Goal: Task Accomplishment & Management: Use online tool/utility

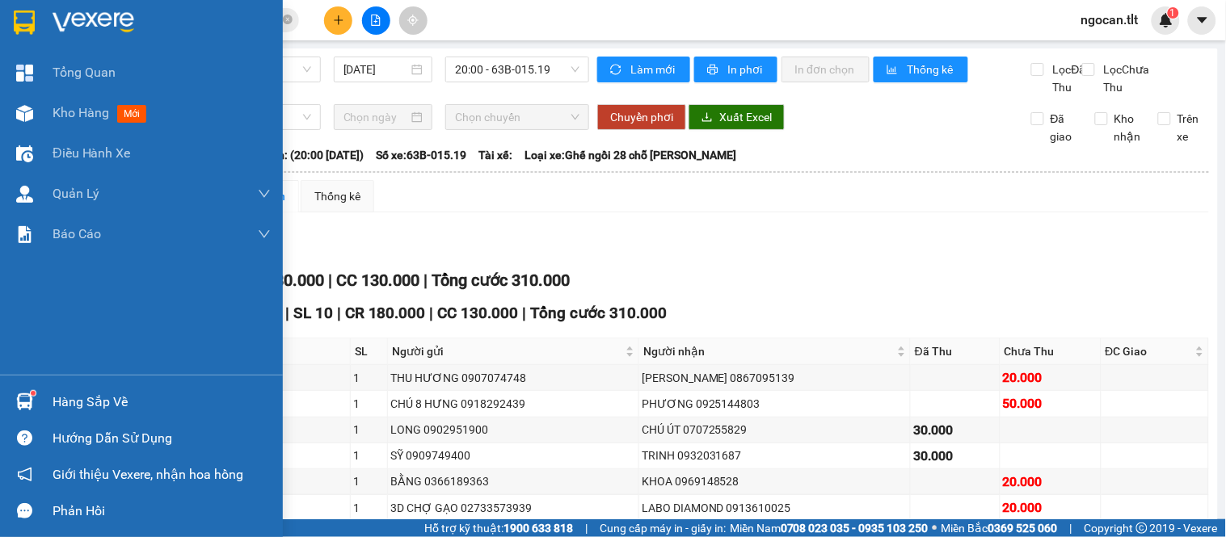
scroll to position [155, 0]
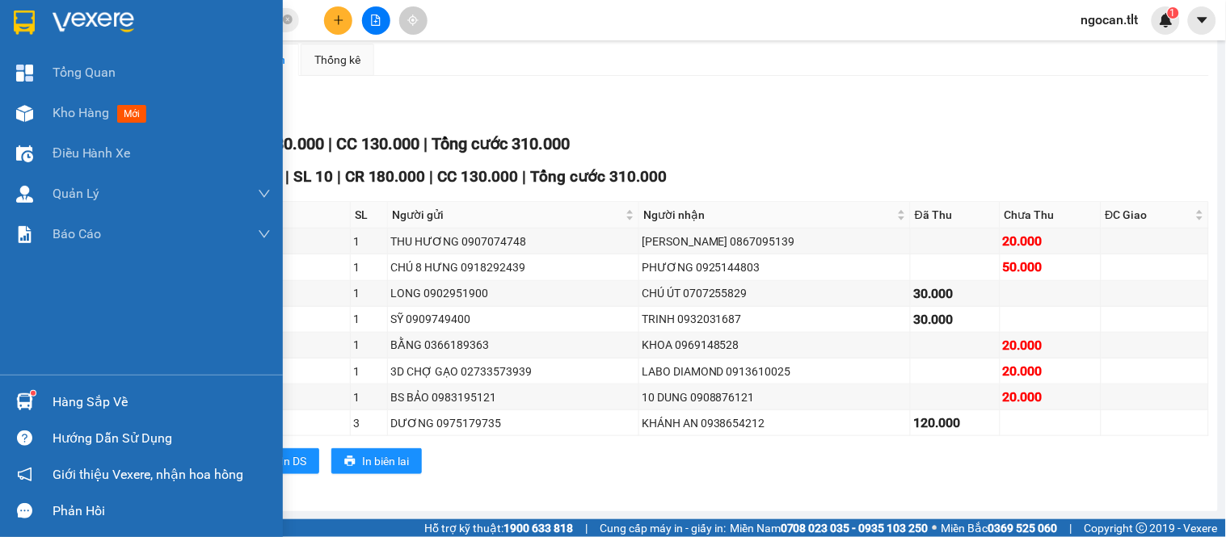
click at [44, 398] on div "Hàng sắp về" at bounding box center [141, 402] width 283 height 36
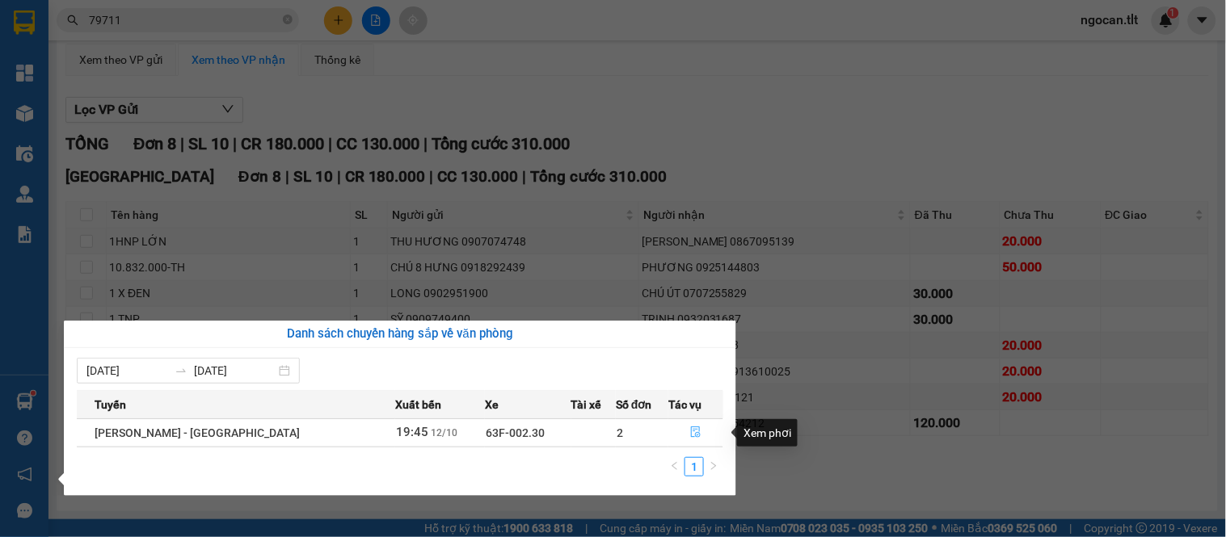
click at [690, 429] on icon "file-done" at bounding box center [695, 432] width 11 height 11
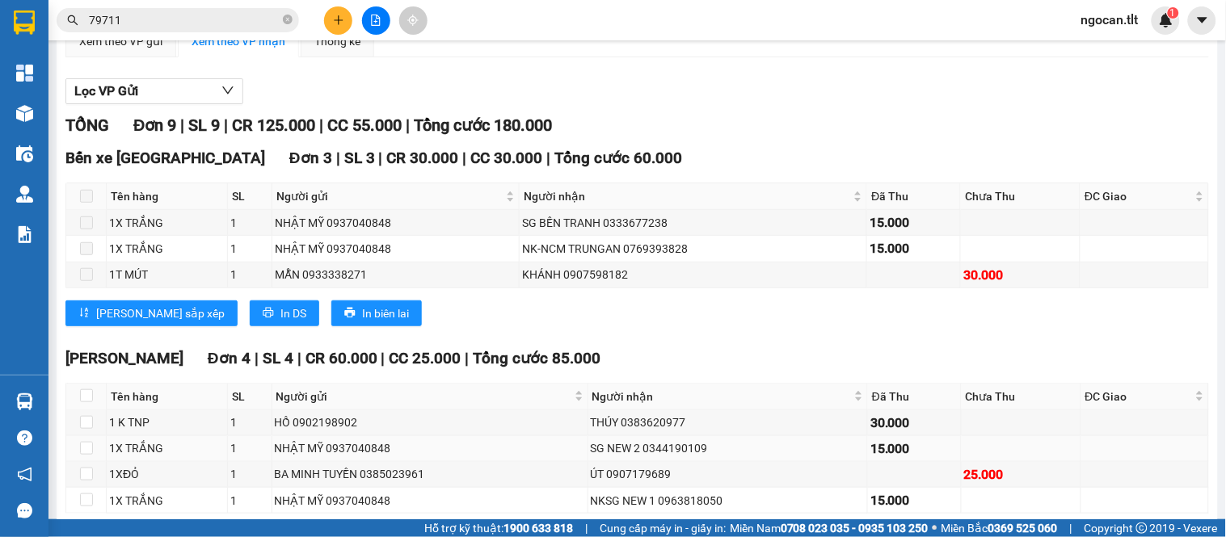
scroll to position [425, 0]
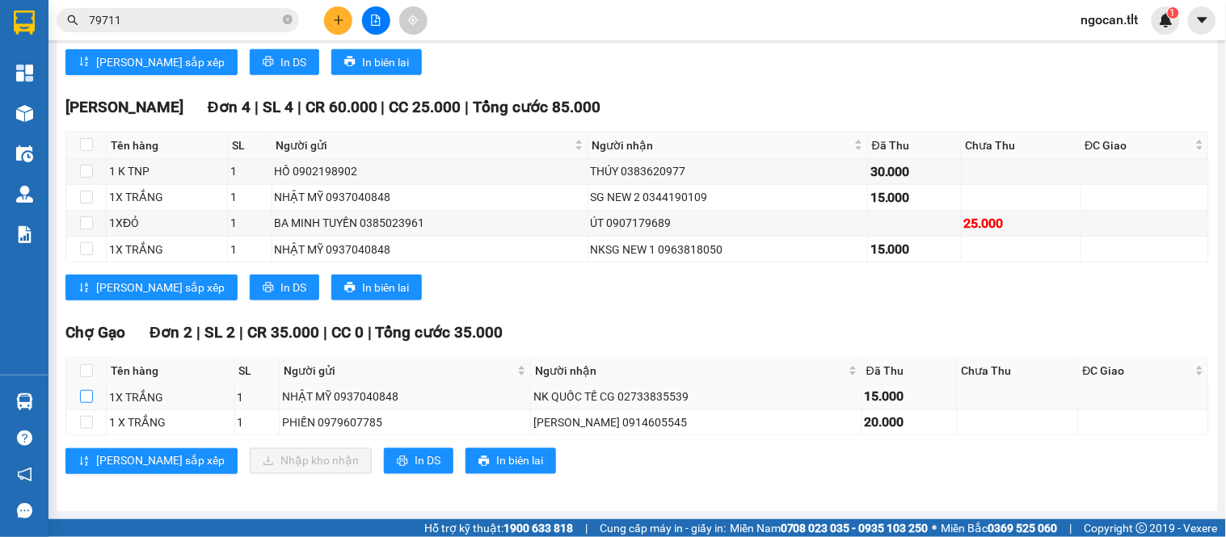
drag, startPoint x: 85, startPoint y: 396, endPoint x: 159, endPoint y: 401, distance: 74.5
click at [86, 396] on input "checkbox" at bounding box center [86, 396] width 13 height 13
checkbox input "true"
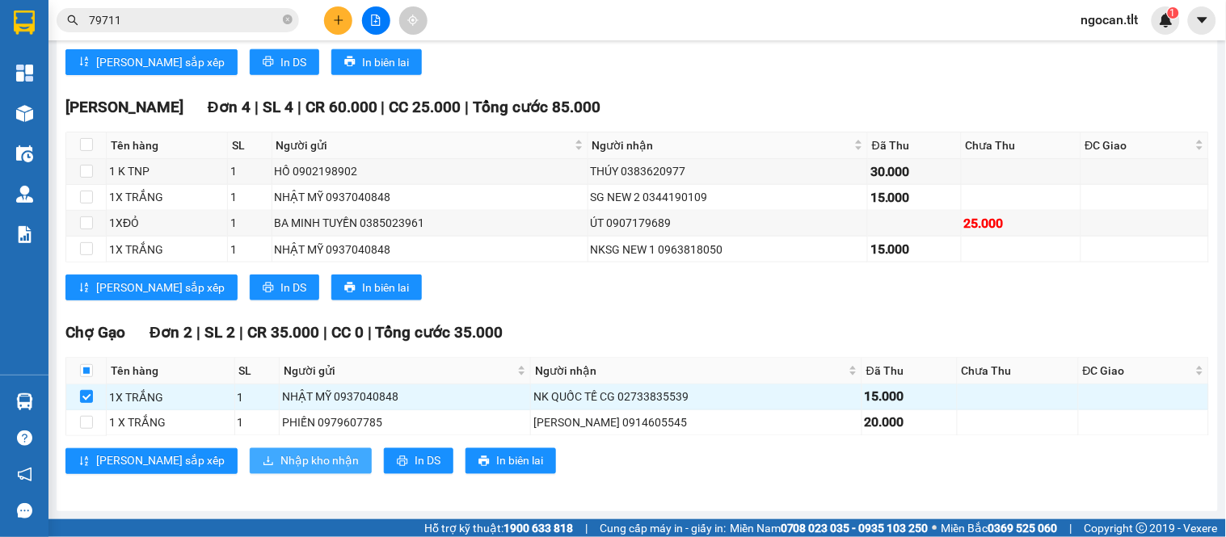
click at [280, 458] on span "Nhập kho nhận" at bounding box center [319, 462] width 78 height 18
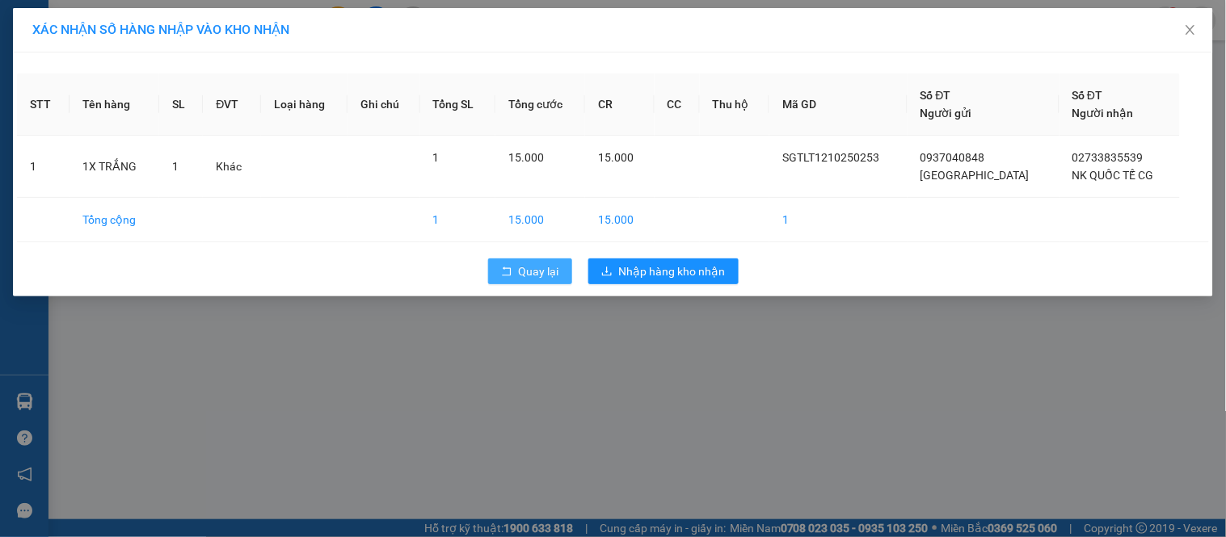
click at [542, 271] on span "Quay lại" at bounding box center [539, 272] width 40 height 18
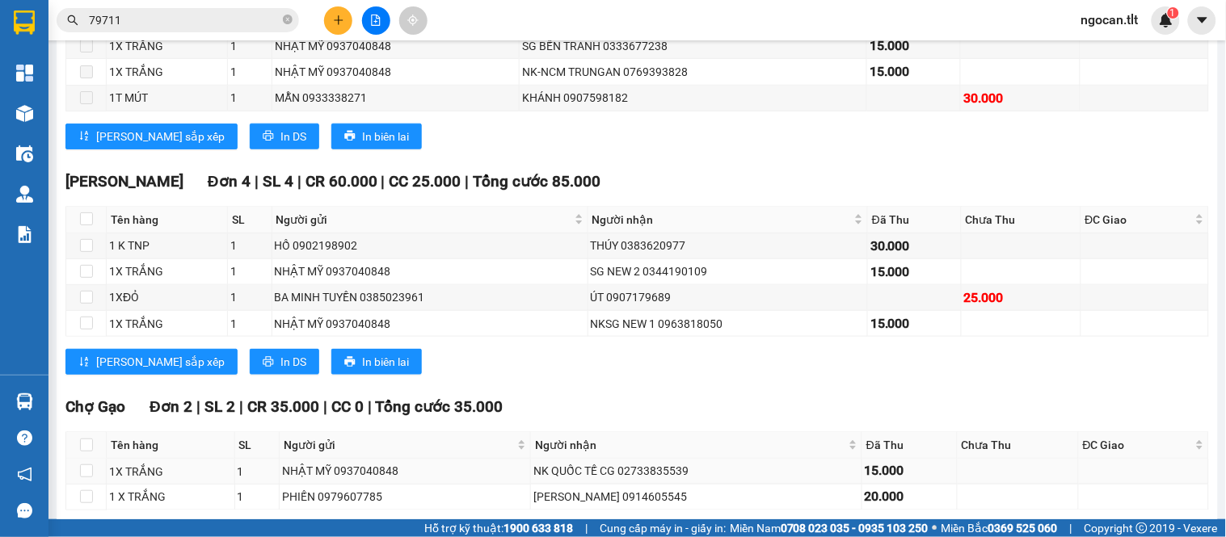
scroll to position [425, 0]
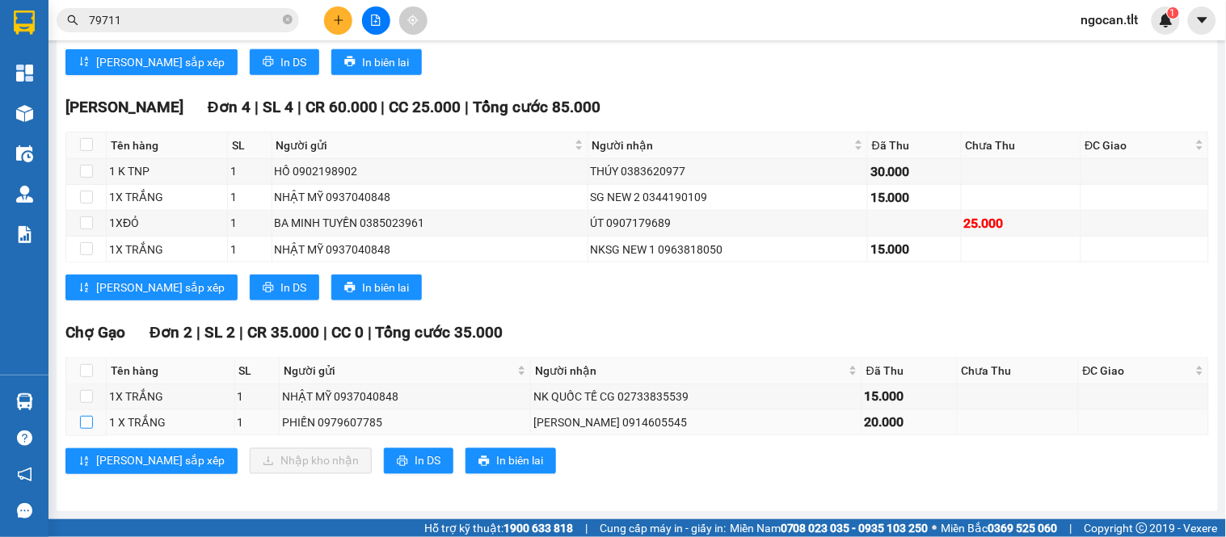
drag, startPoint x: 86, startPoint y: 424, endPoint x: 252, endPoint y: 450, distance: 167.7
click at [87, 424] on input "checkbox" at bounding box center [86, 422] width 13 height 13
checkbox input "true"
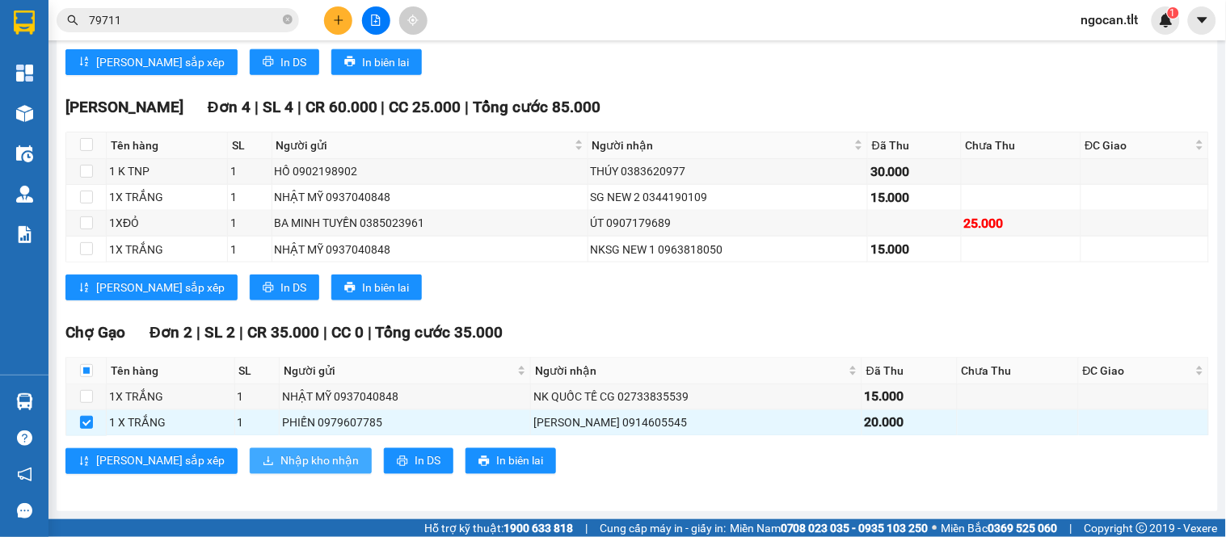
click at [280, 453] on span "Nhập kho nhận" at bounding box center [319, 462] width 78 height 18
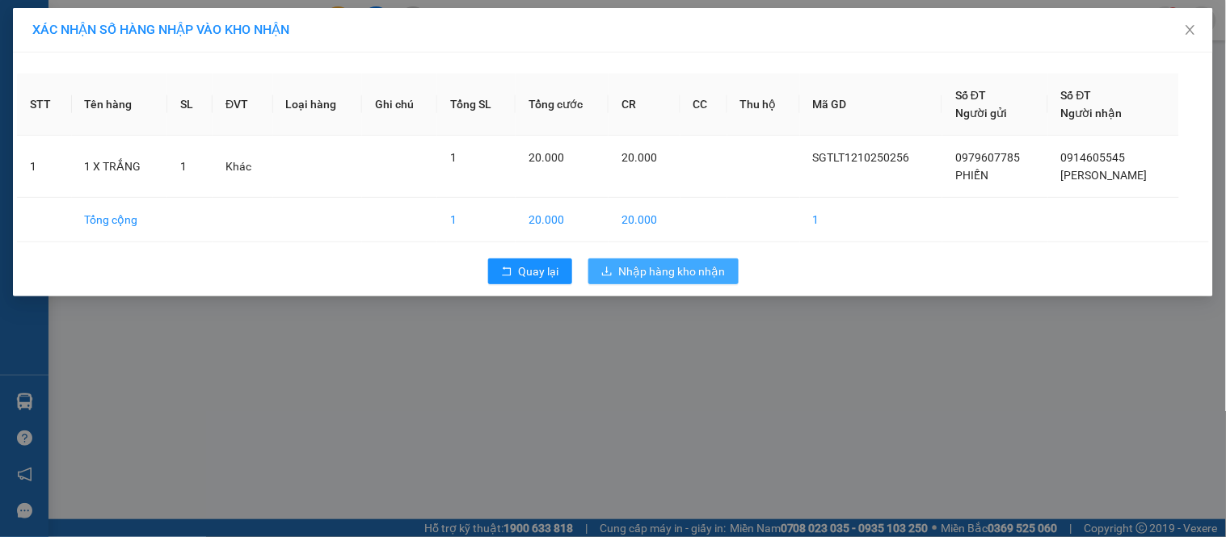
click at [679, 271] on span "Nhập hàng kho nhận" at bounding box center [672, 272] width 107 height 18
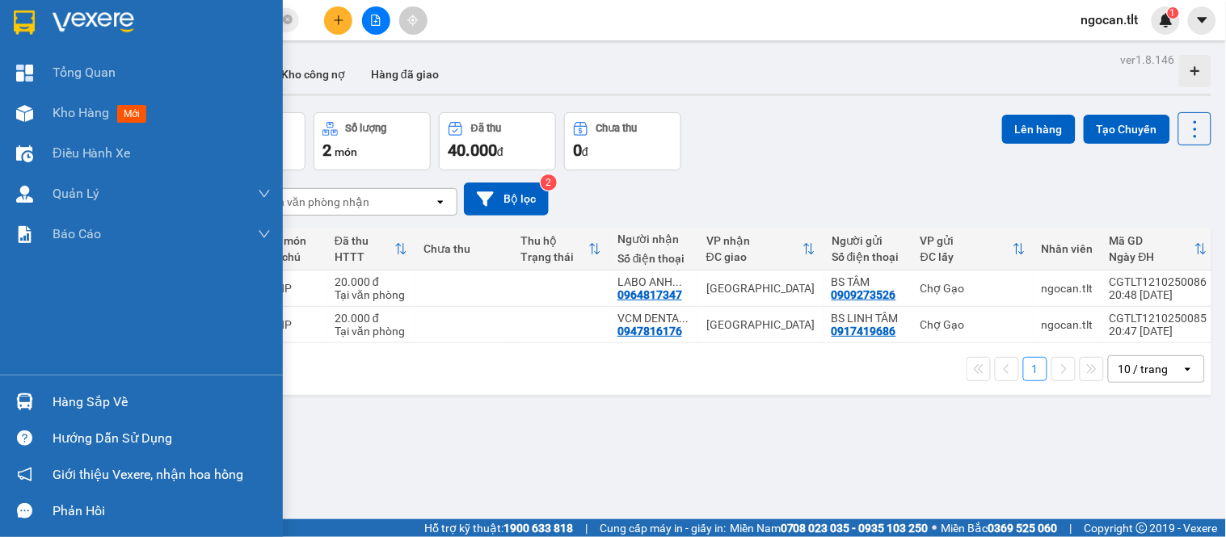
click at [69, 397] on div "Hàng sắp về" at bounding box center [162, 402] width 218 height 24
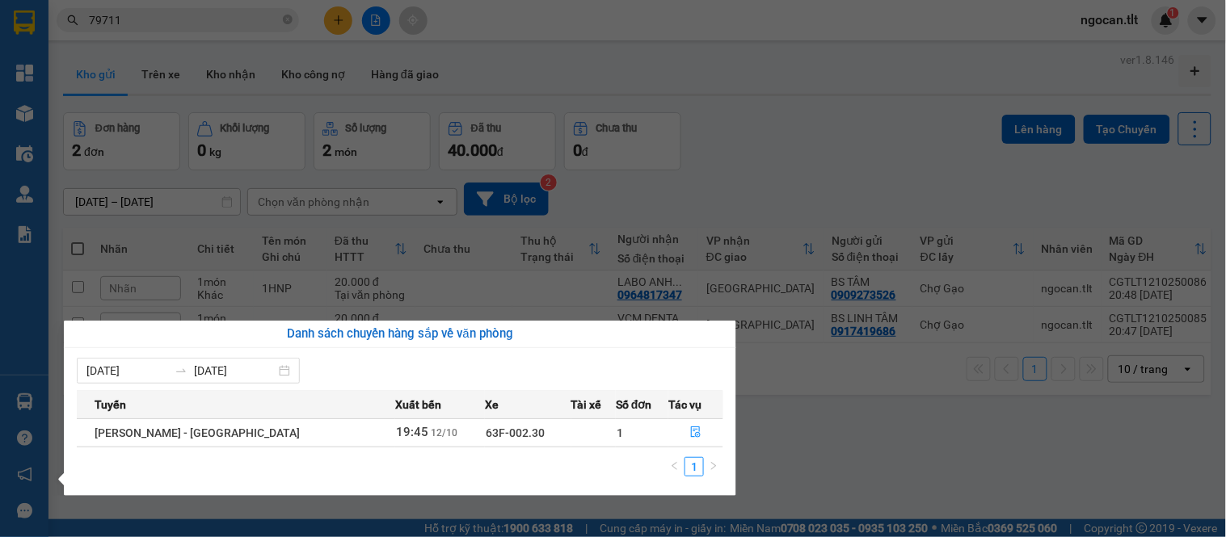
click at [804, 368] on section "Kết quả tìm kiếm ( 688 ) Bộ lọc Mã ĐH Trạng thái Món hàng Thu hộ Tổng cước Chưa…" at bounding box center [613, 268] width 1226 height 537
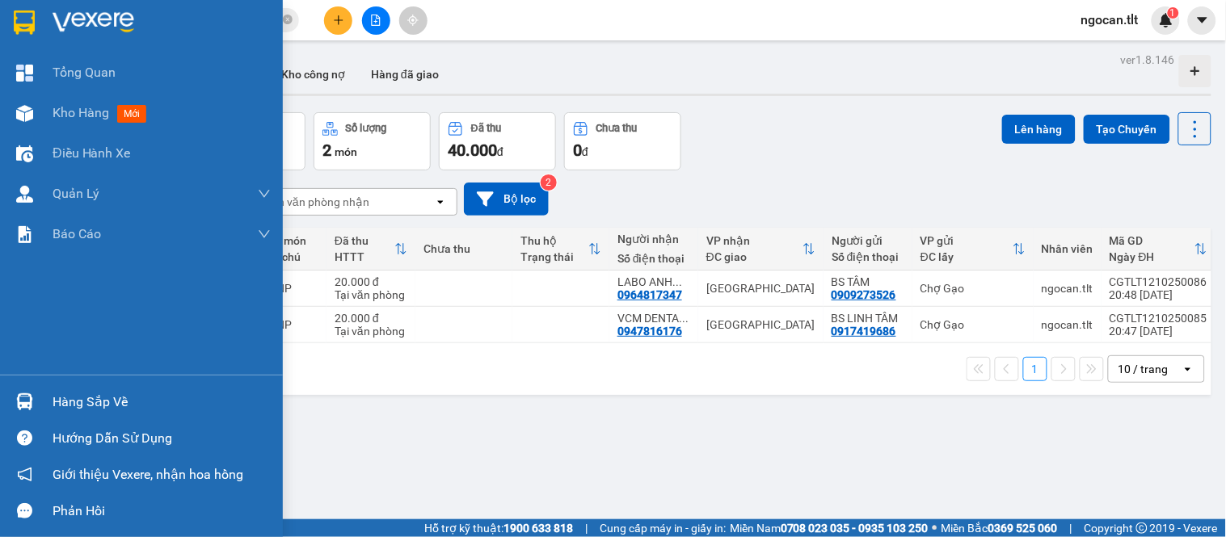
click at [73, 396] on div "Hàng sắp về" at bounding box center [162, 402] width 218 height 24
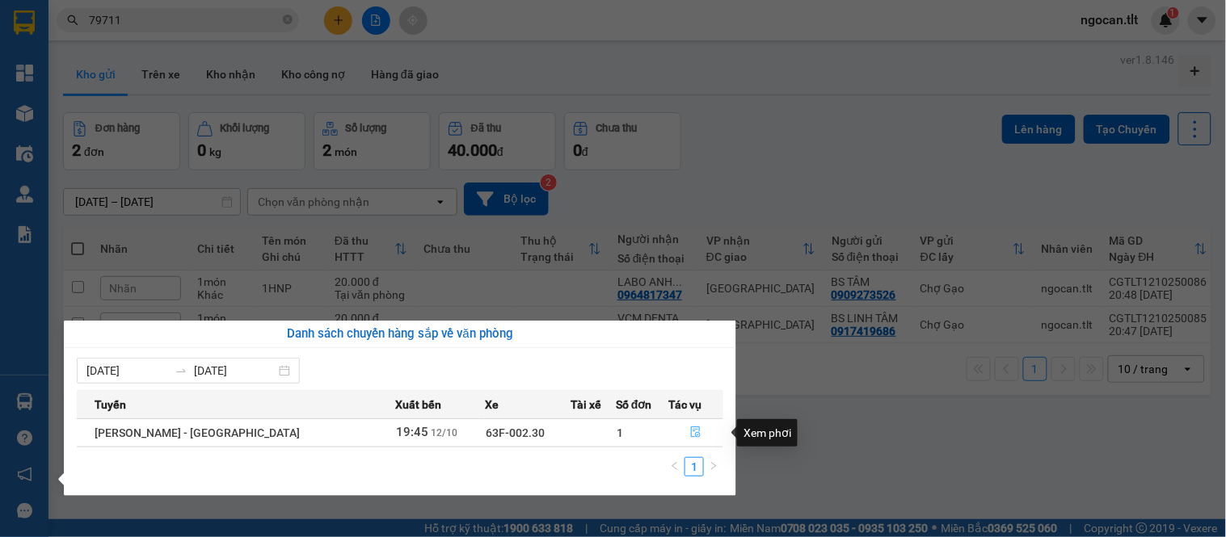
click at [690, 433] on icon "file-done" at bounding box center [695, 432] width 11 height 11
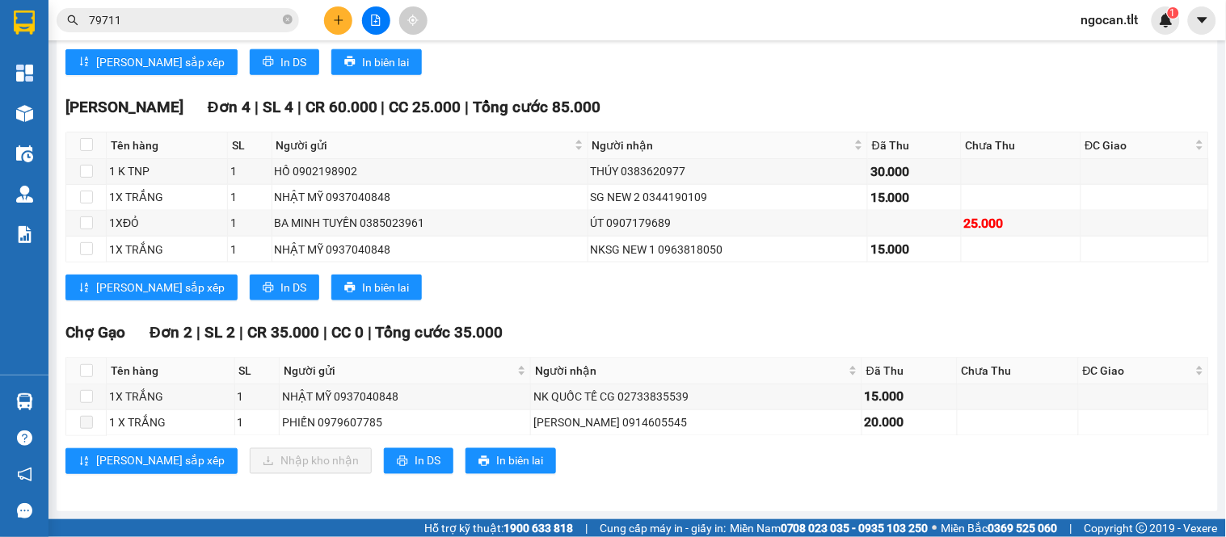
scroll to position [425, 0]
click at [372, 27] on button at bounding box center [376, 20] width 28 height 28
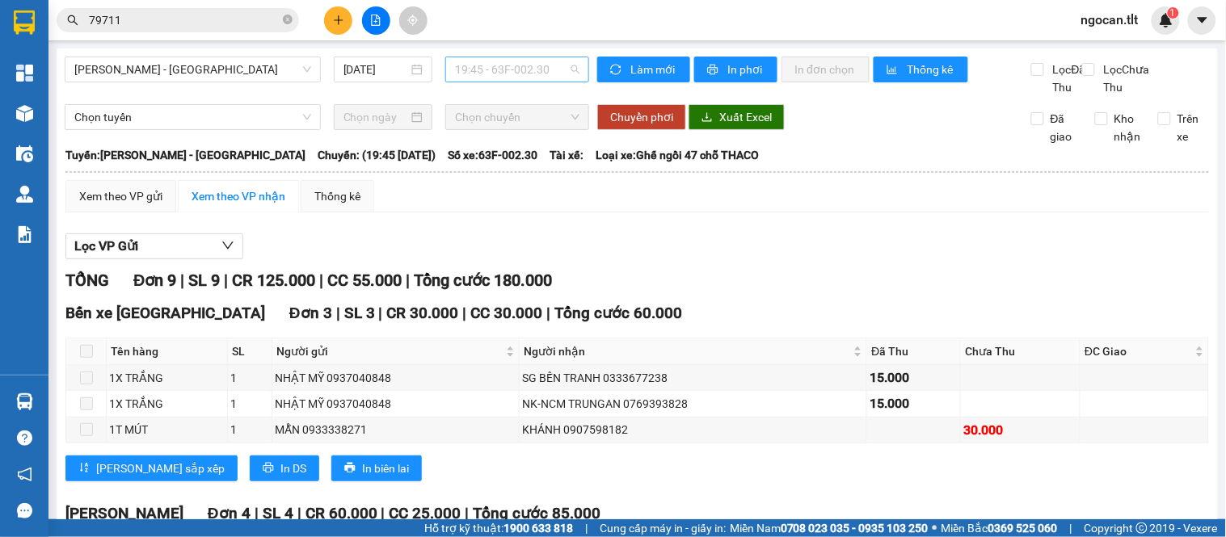
click at [517, 65] on span "19:45 - 63F-002.30" at bounding box center [517, 69] width 124 height 24
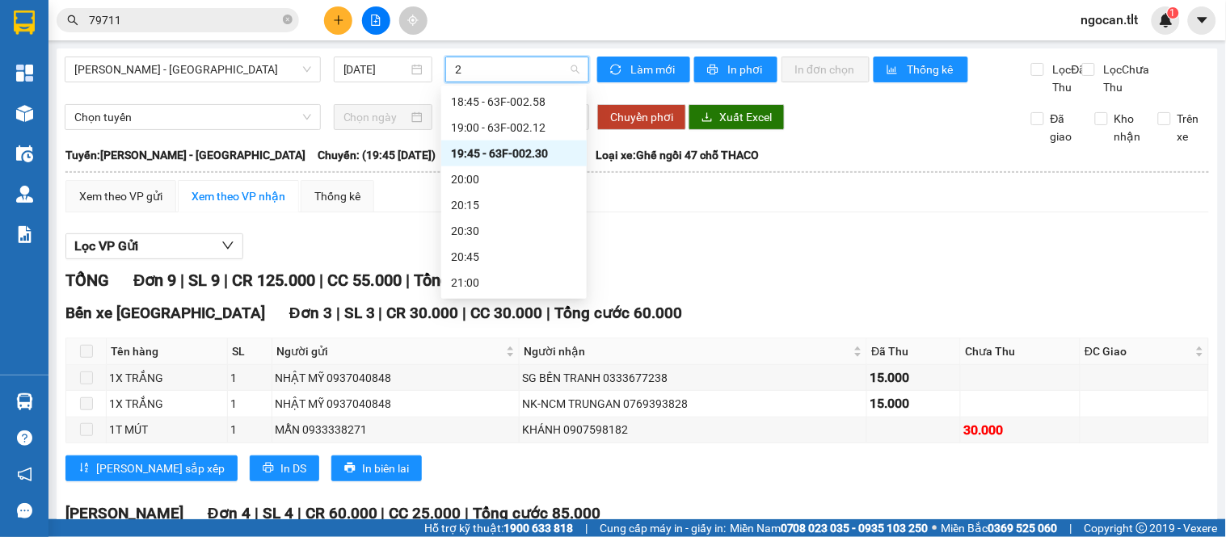
scroll to position [517, 0]
type input "20"
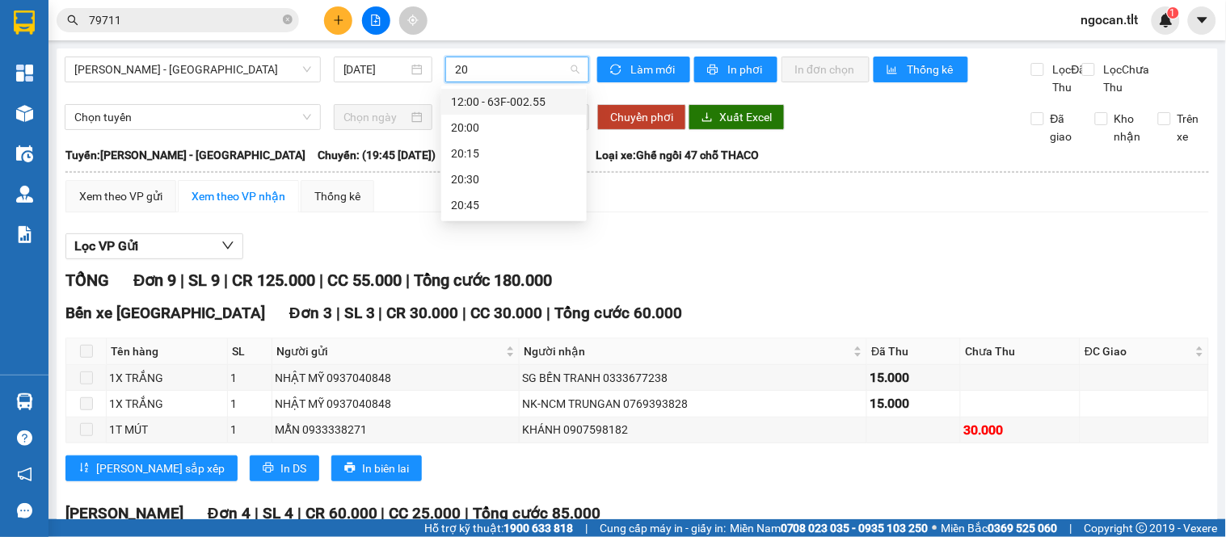
scroll to position [0, 0]
click at [482, 131] on div "20:00" at bounding box center [514, 128] width 126 height 18
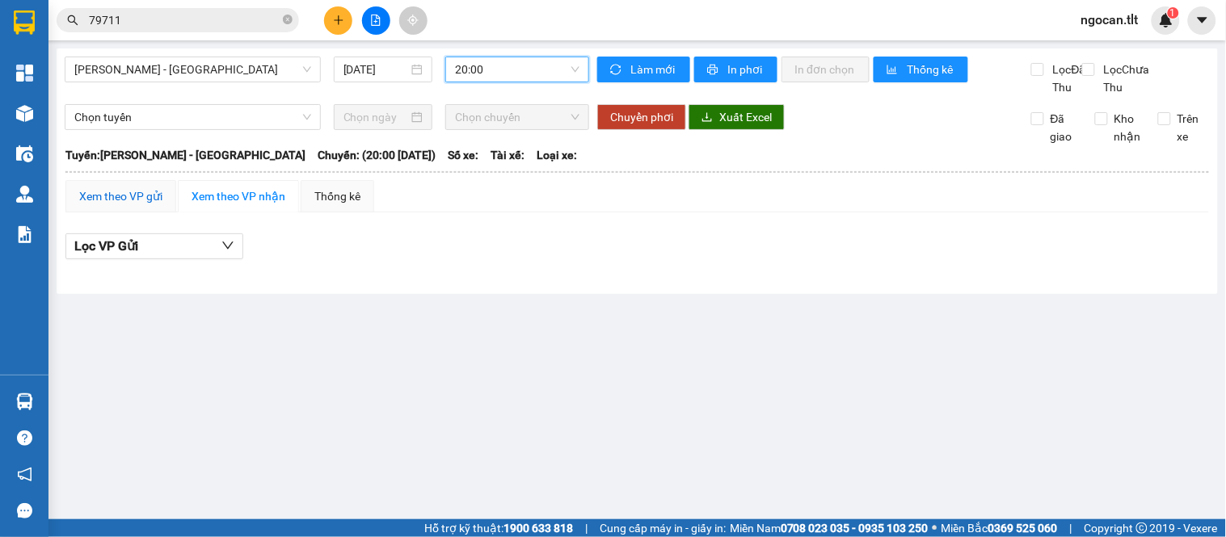
click at [115, 205] on div "Xem theo VP gửi" at bounding box center [120, 196] width 83 height 18
click at [499, 69] on span "20:00" at bounding box center [517, 69] width 124 height 24
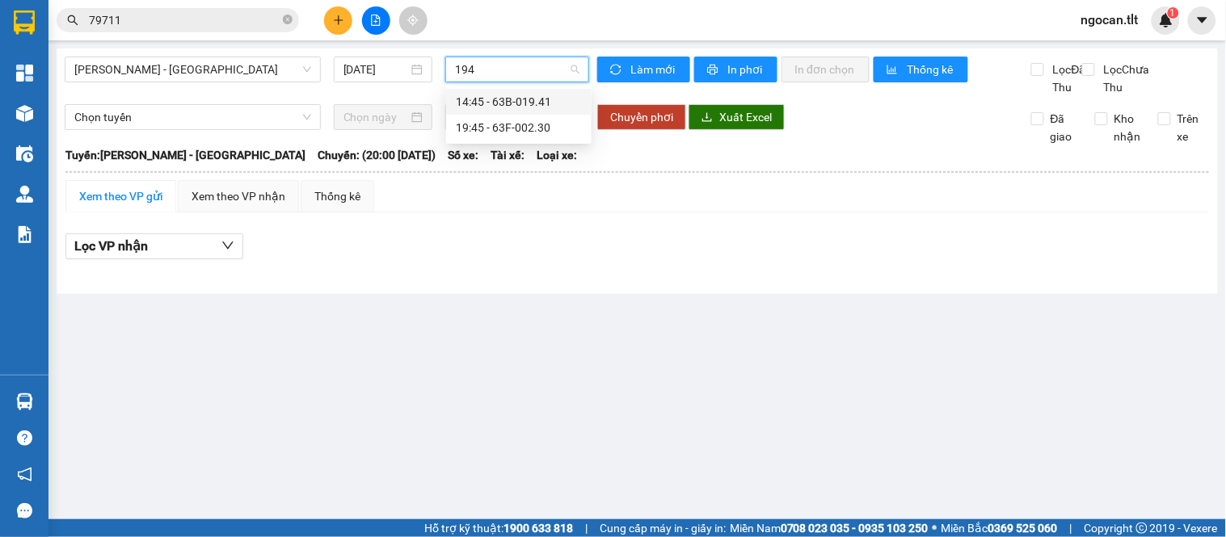
type input "1945"
click at [478, 95] on div "19:45 - 63F-002.30" at bounding box center [519, 102] width 126 height 18
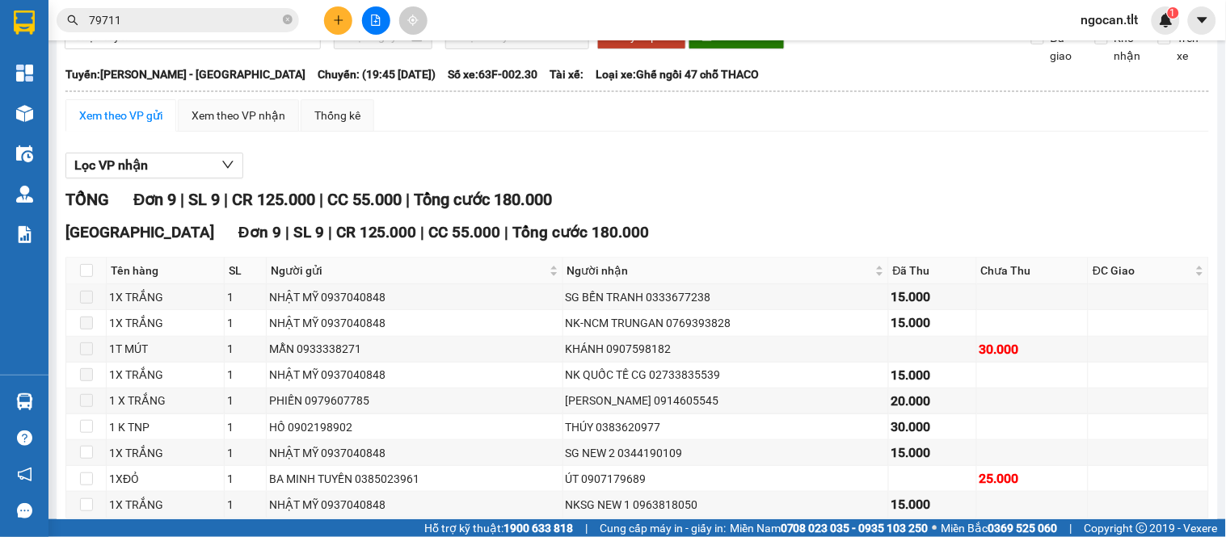
scroll to position [119, 0]
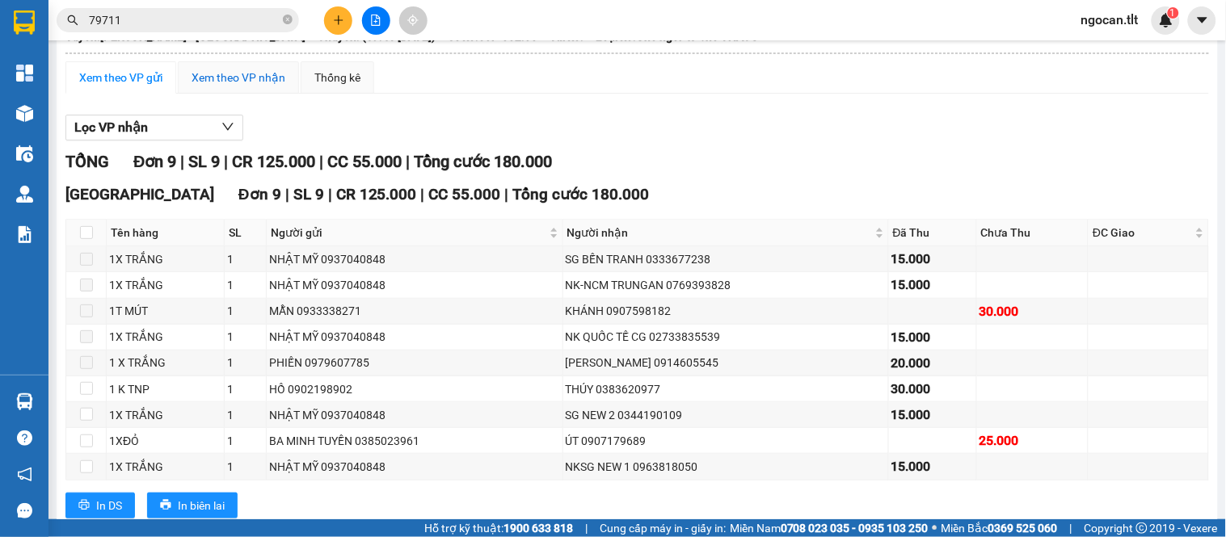
click at [232, 86] on div "Xem theo VP nhận" at bounding box center [239, 78] width 94 height 18
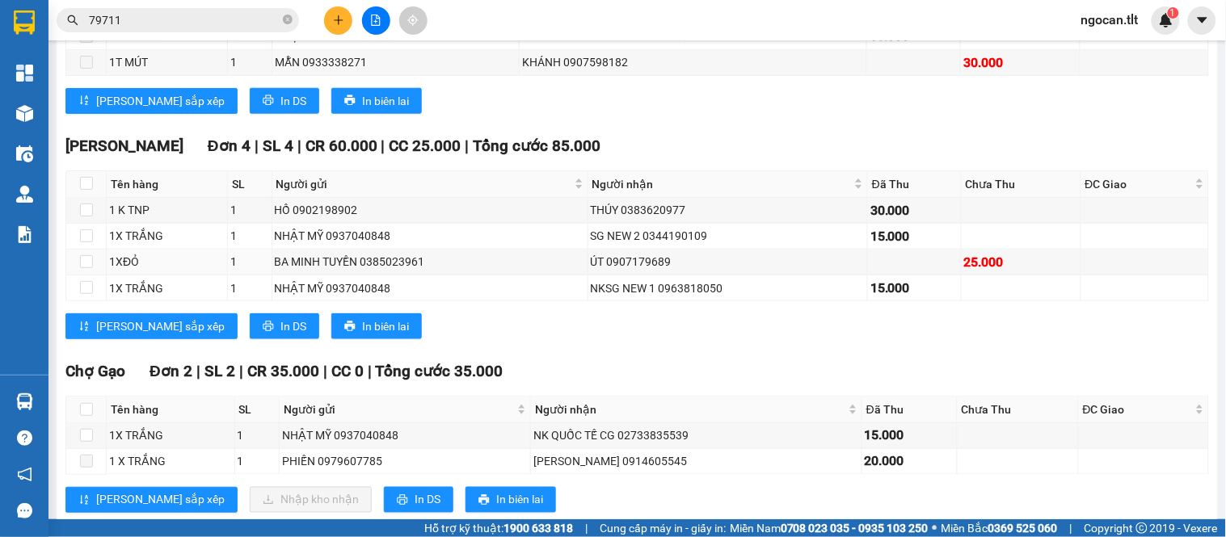
scroll to position [425, 0]
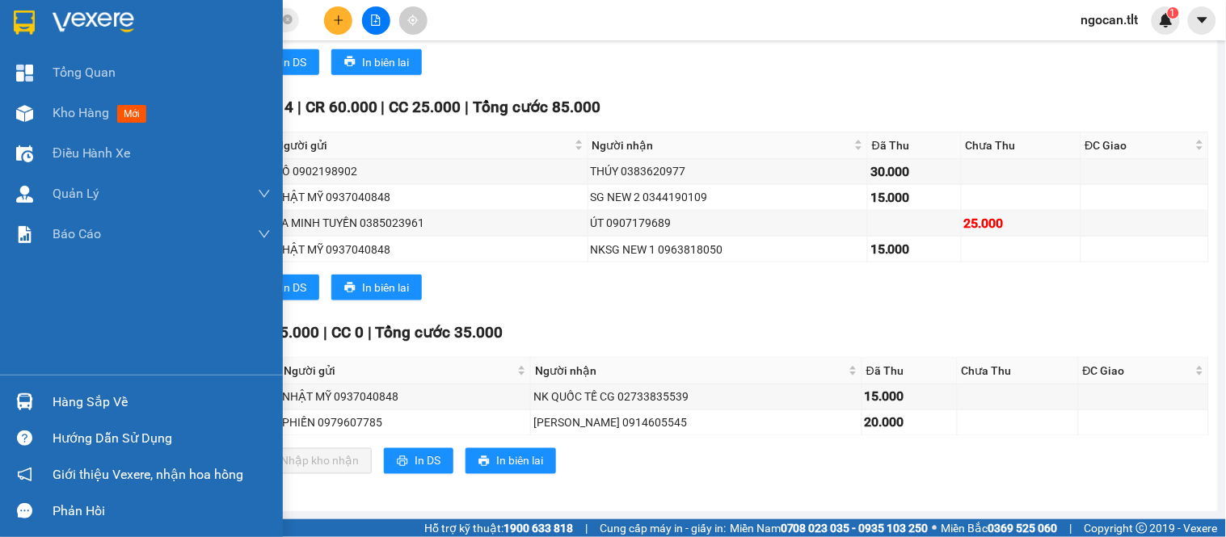
drag, startPoint x: 79, startPoint y: 394, endPoint x: 123, endPoint y: 400, distance: 44.0
click at [81, 394] on div "Hàng sắp về" at bounding box center [162, 402] width 218 height 24
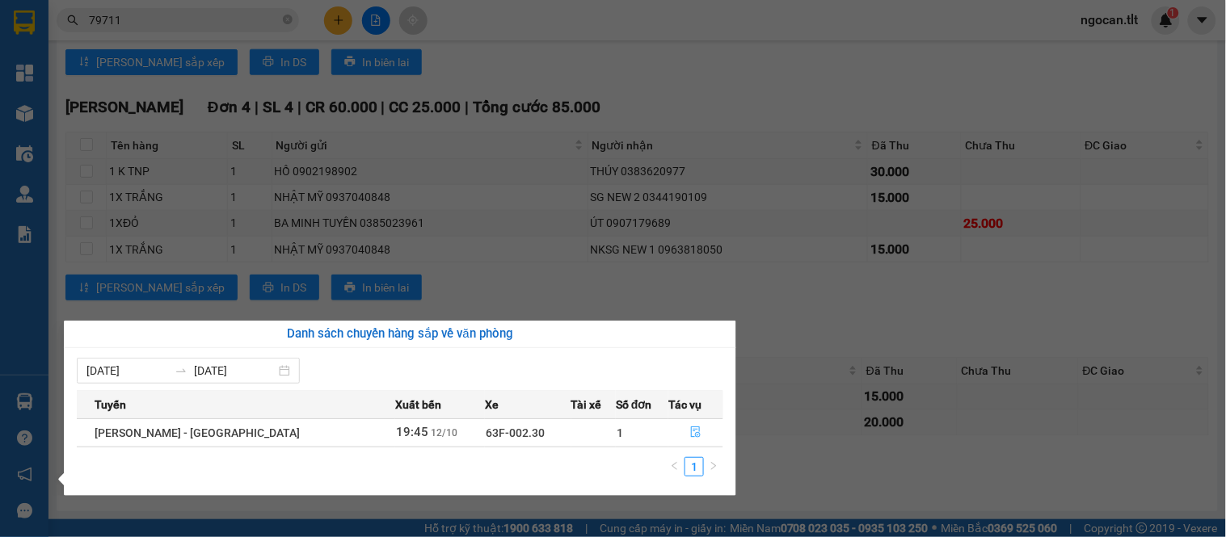
click at [690, 432] on icon "file-done" at bounding box center [695, 432] width 11 height 11
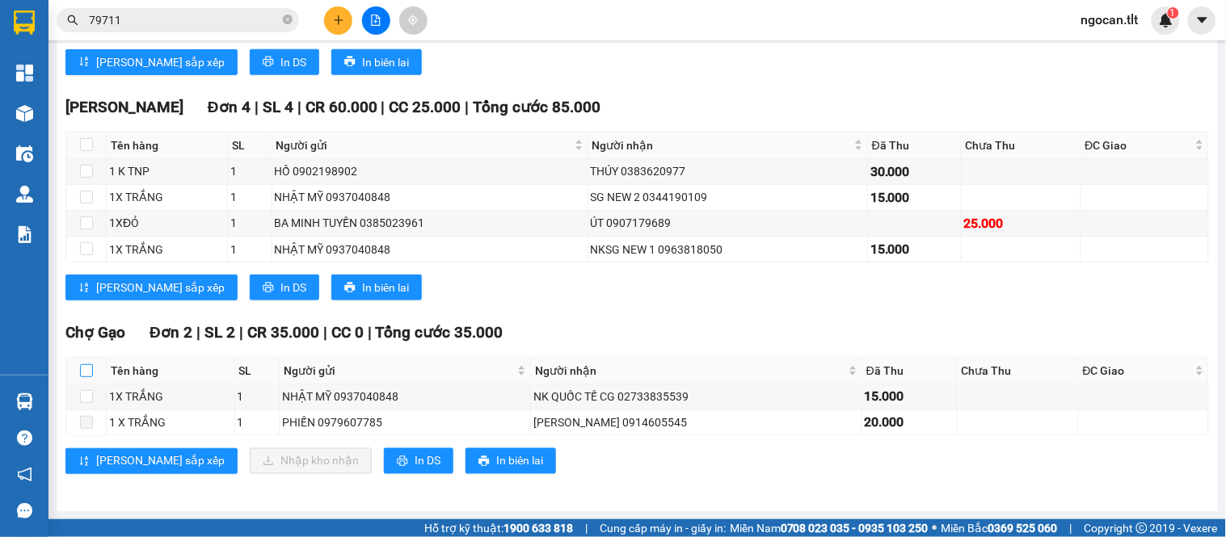
click at [90, 367] on input "checkbox" at bounding box center [86, 370] width 13 height 13
checkbox input "true"
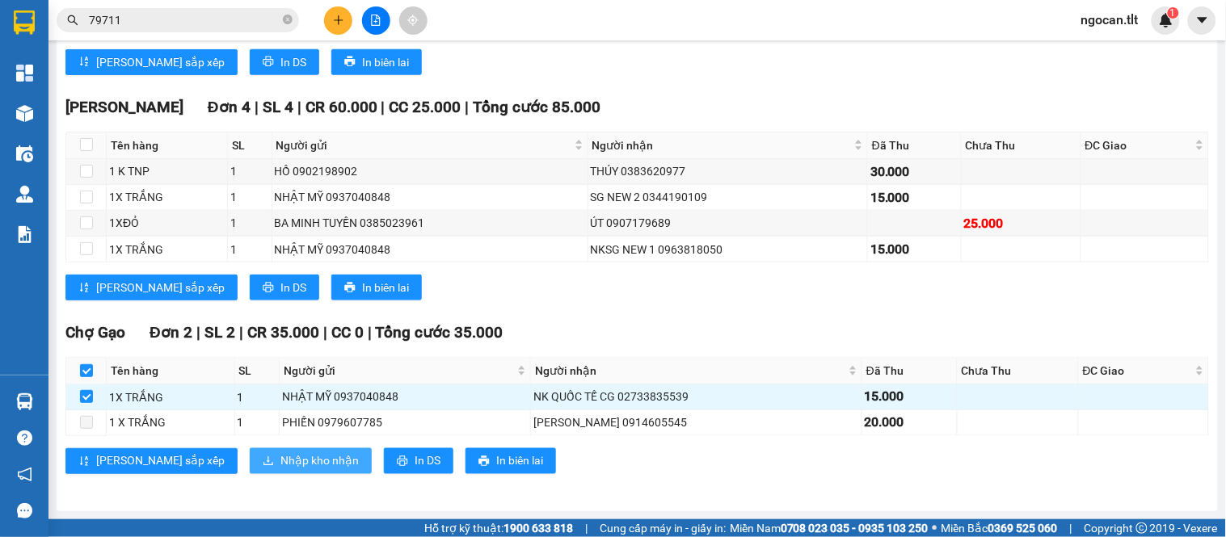
click at [280, 459] on span "Nhập kho nhận" at bounding box center [319, 462] width 78 height 18
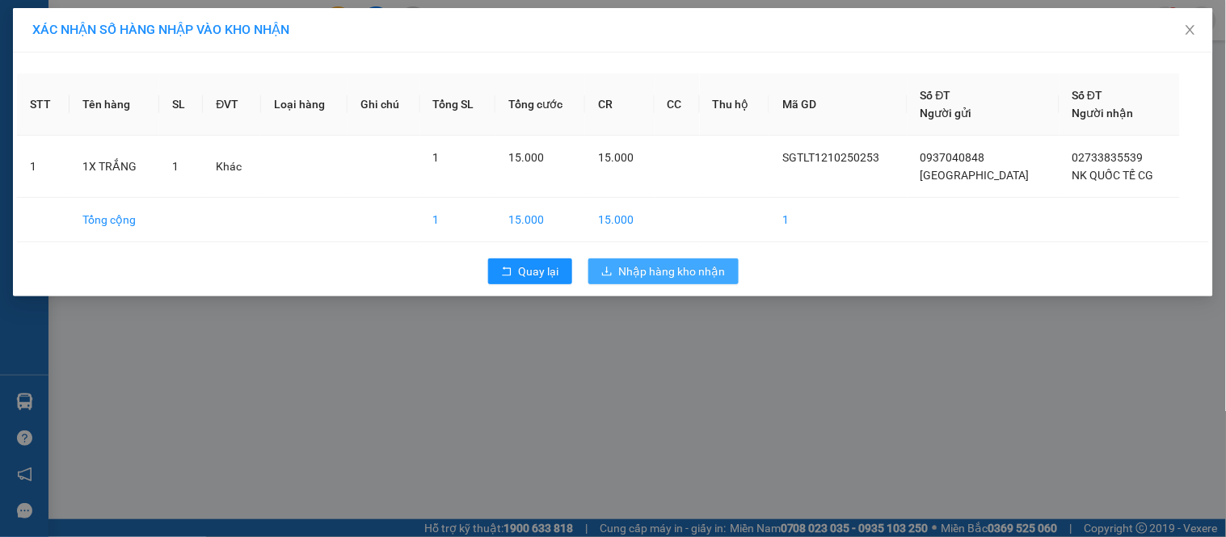
click at [655, 277] on span "Nhập hàng kho nhận" at bounding box center [672, 272] width 107 height 18
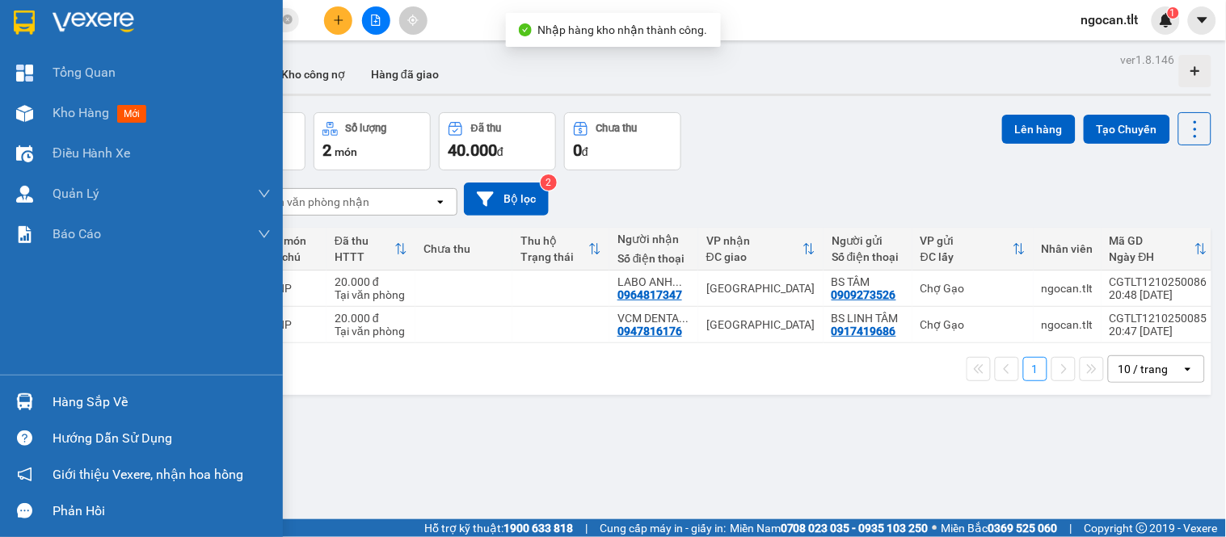
drag, startPoint x: 78, startPoint y: 391, endPoint x: 125, endPoint y: 399, distance: 47.6
click at [82, 391] on div "Hàng sắp về" at bounding box center [162, 402] width 218 height 24
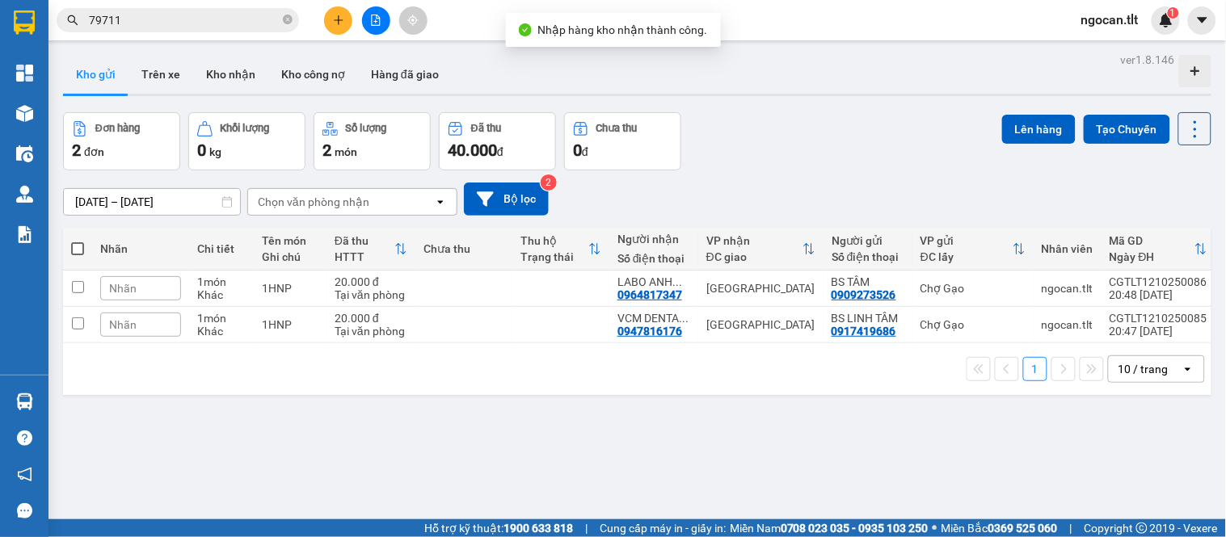
drag, startPoint x: 587, startPoint y: 257, endPoint x: 0, endPoint y: 331, distance: 592.2
click at [586, 261] on section "Kết quả tìm kiếm ( 688 ) Bộ lọc Mã ĐH Trạng thái Món hàng Thu hộ Tổng cước Chưa…" at bounding box center [613, 268] width 1226 height 537
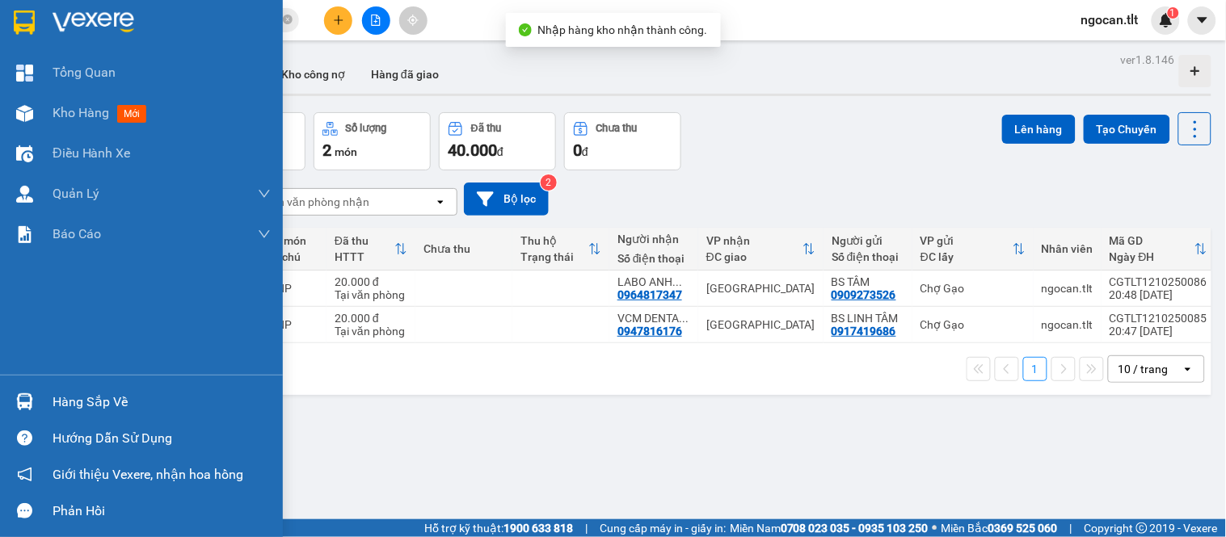
drag, startPoint x: 73, startPoint y: 410, endPoint x: 117, endPoint y: 389, distance: 49.2
click at [74, 409] on div "Hàng sắp về" at bounding box center [162, 402] width 218 height 24
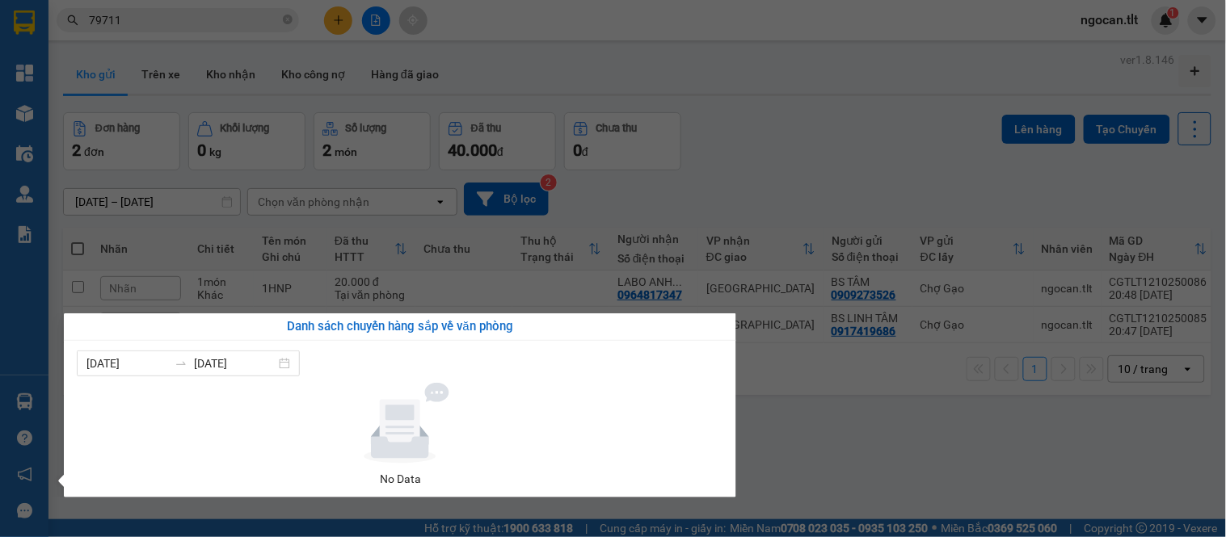
click at [813, 162] on section "Kết quả tìm kiếm ( 688 ) Bộ lọc Mã ĐH Trạng thái Món hàng Thu hộ Tổng cước Chưa…" at bounding box center [613, 268] width 1226 height 537
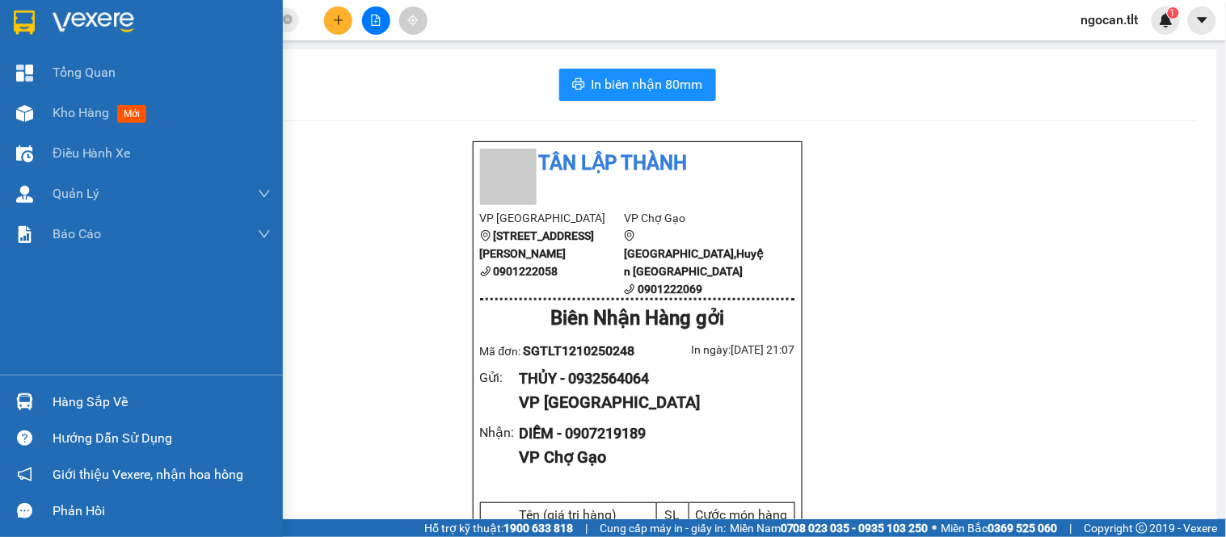
click at [83, 402] on div "Hàng sắp về" at bounding box center [162, 402] width 218 height 24
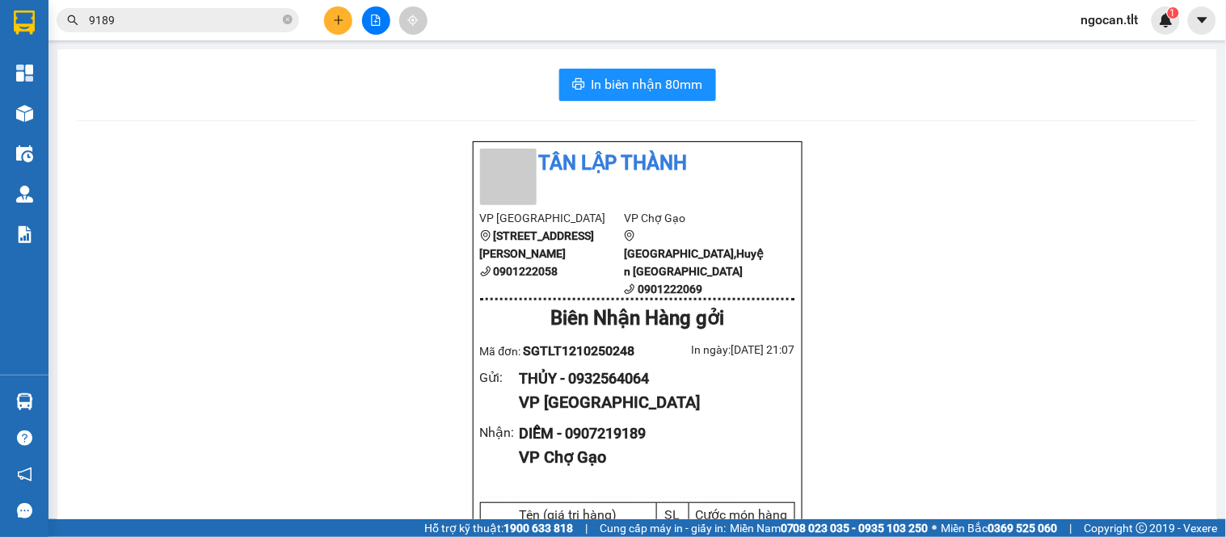
click at [385, 174] on section "Kết quả tìm kiếm ( 4 ) Bộ lọc Gửi 3 ngày gần nhất Mã ĐH Trạng thái Món hàng Thu…" at bounding box center [613, 268] width 1226 height 537
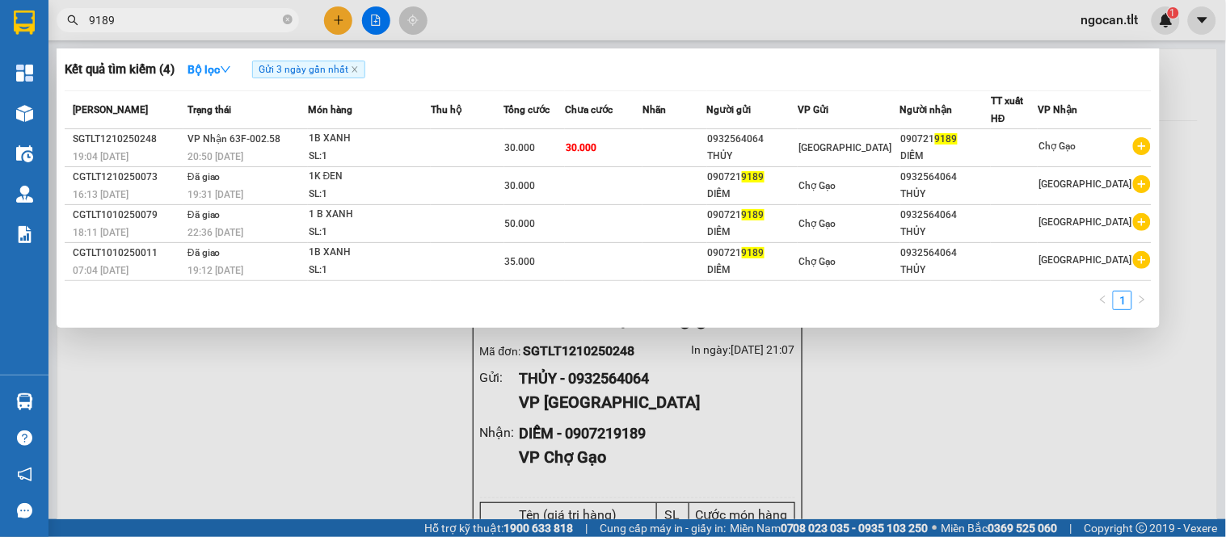
click at [287, 23] on icon "close-circle" at bounding box center [288, 20] width 10 height 10
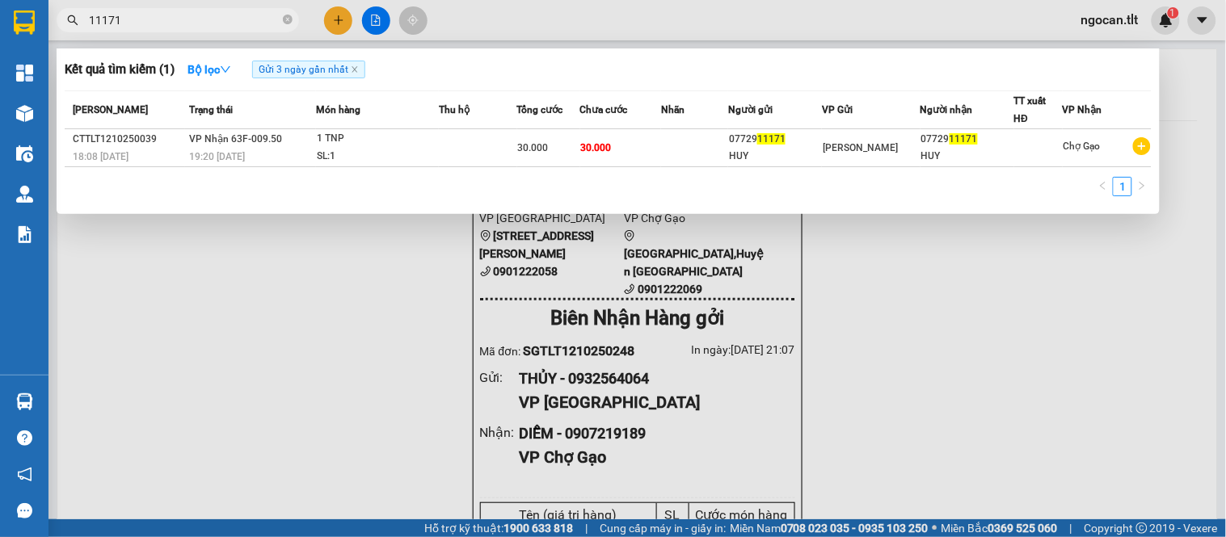
type input "11171"
